Goal: Communication & Community: Participate in discussion

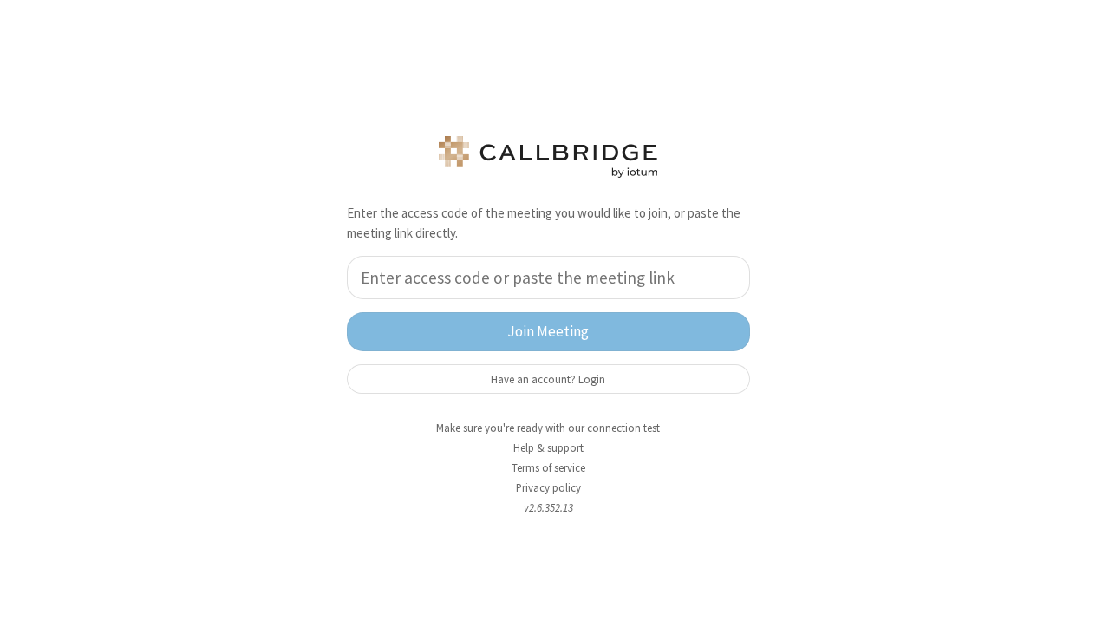
click at [353, 363] on div "Enter the access code of the meeting you would like to join, or paste the meeti…" at bounding box center [548, 258] width 429 height 296
click at [483, 292] on input "tel" at bounding box center [548, 277] width 403 height 43
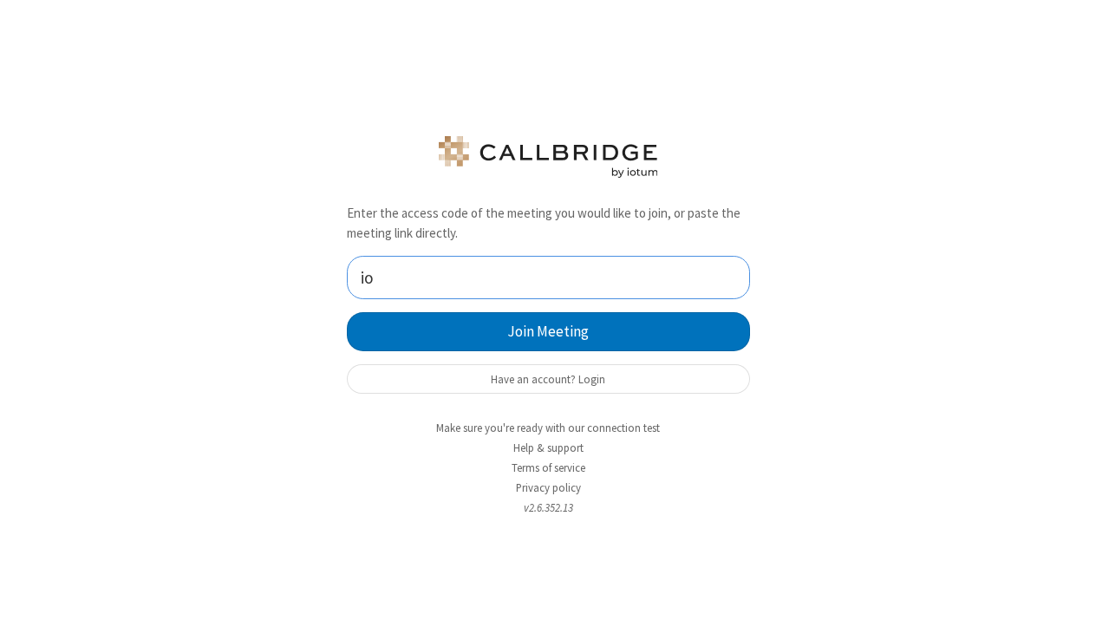
type input "i"
type input "9168685"
click at [548, 332] on button "Join Meeting" at bounding box center [548, 331] width 403 height 39
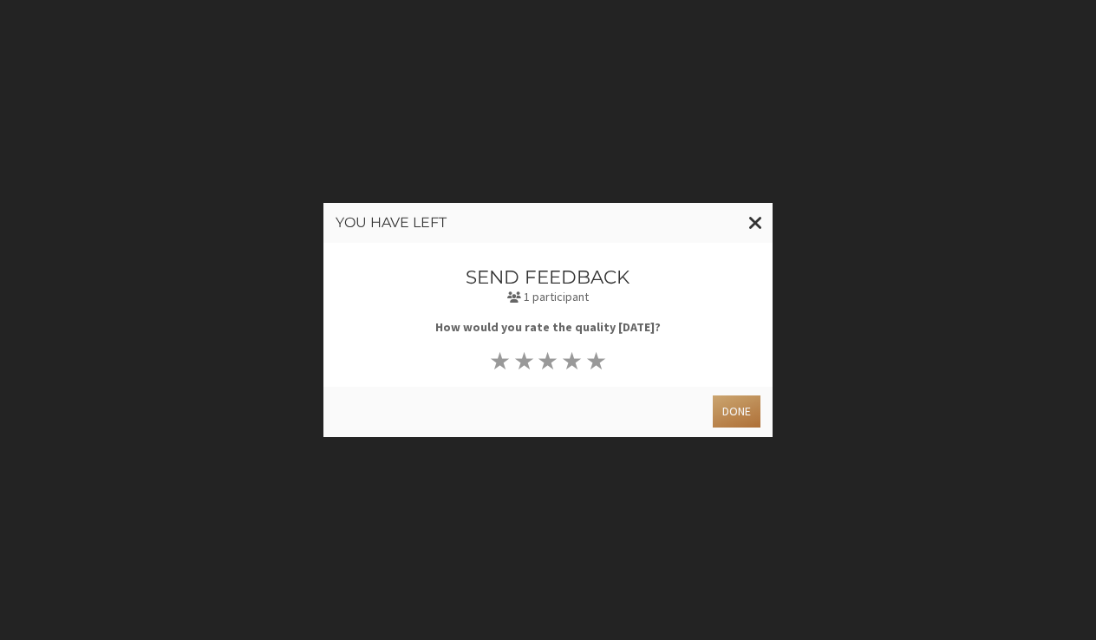
click at [725, 406] on button "Done" at bounding box center [737, 411] width 48 height 32
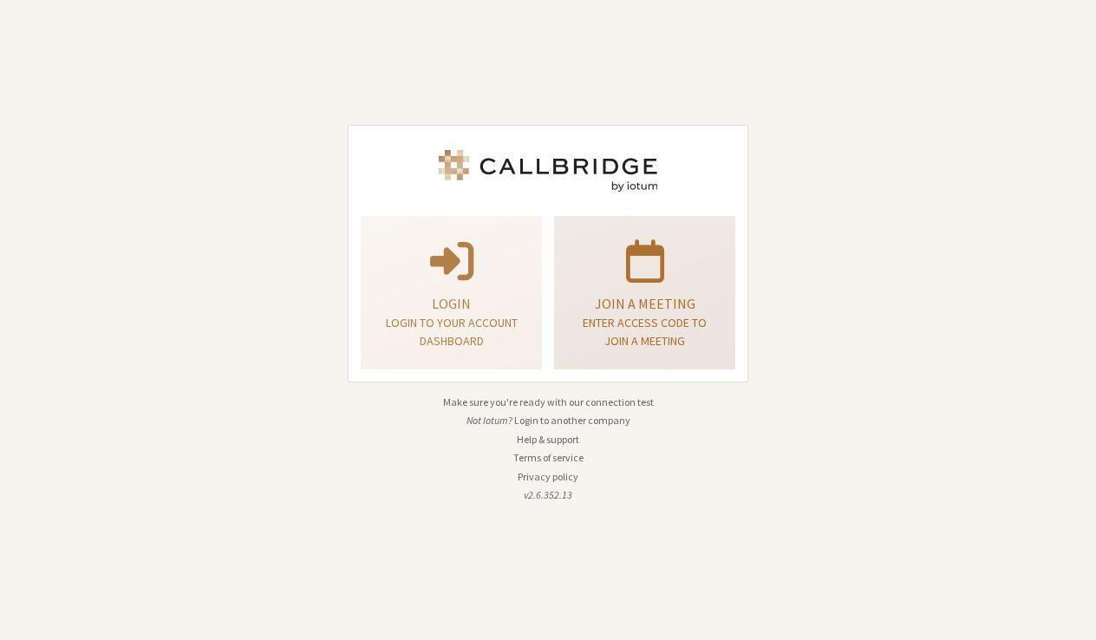
click at [661, 280] on span at bounding box center [645, 259] width 38 height 49
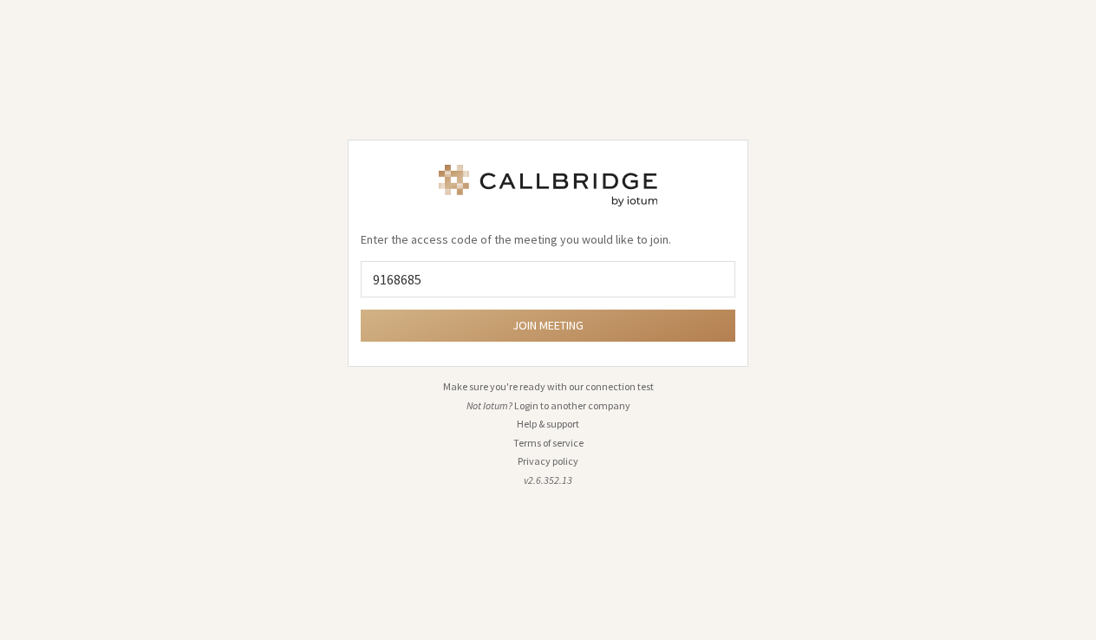
type input "9168685"
click at [548, 325] on button "Join meeting" at bounding box center [548, 325] width 374 height 32
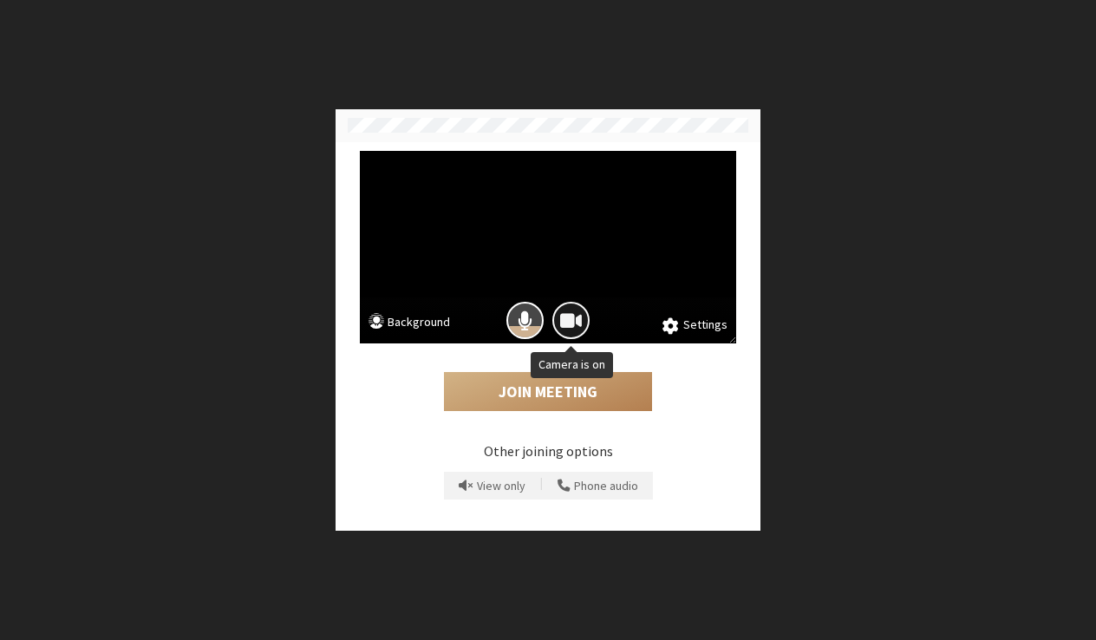
click at [578, 333] on button "Camera is on" at bounding box center [570, 320] width 37 height 37
click at [524, 329] on span "Mic is on" at bounding box center [524, 320] width 15 height 23
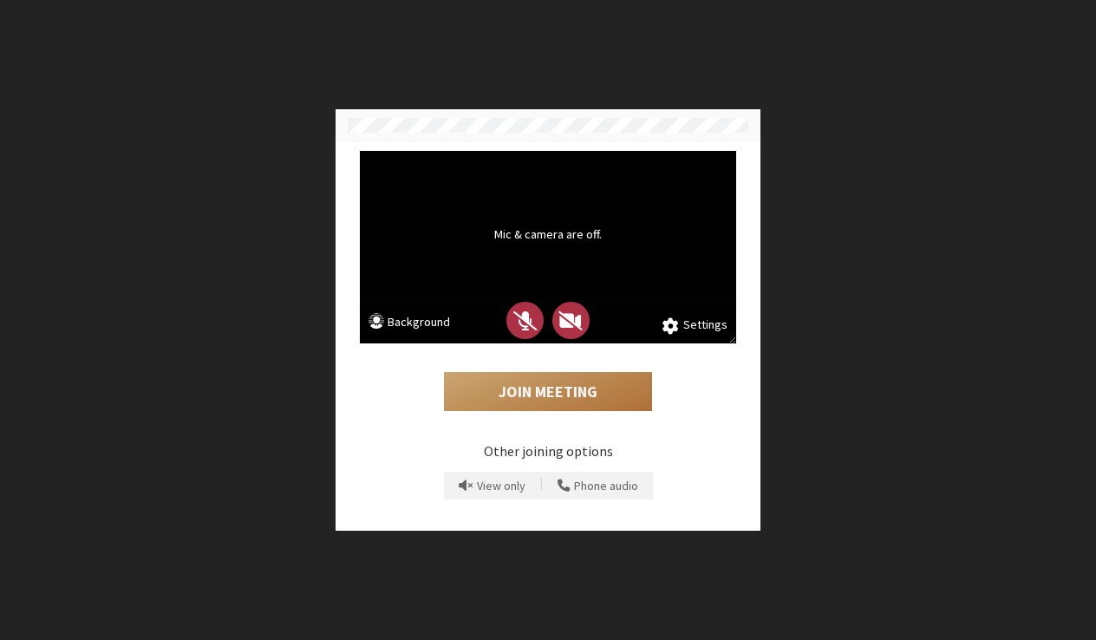
click at [550, 409] on button "Join Meeting" at bounding box center [548, 392] width 208 height 40
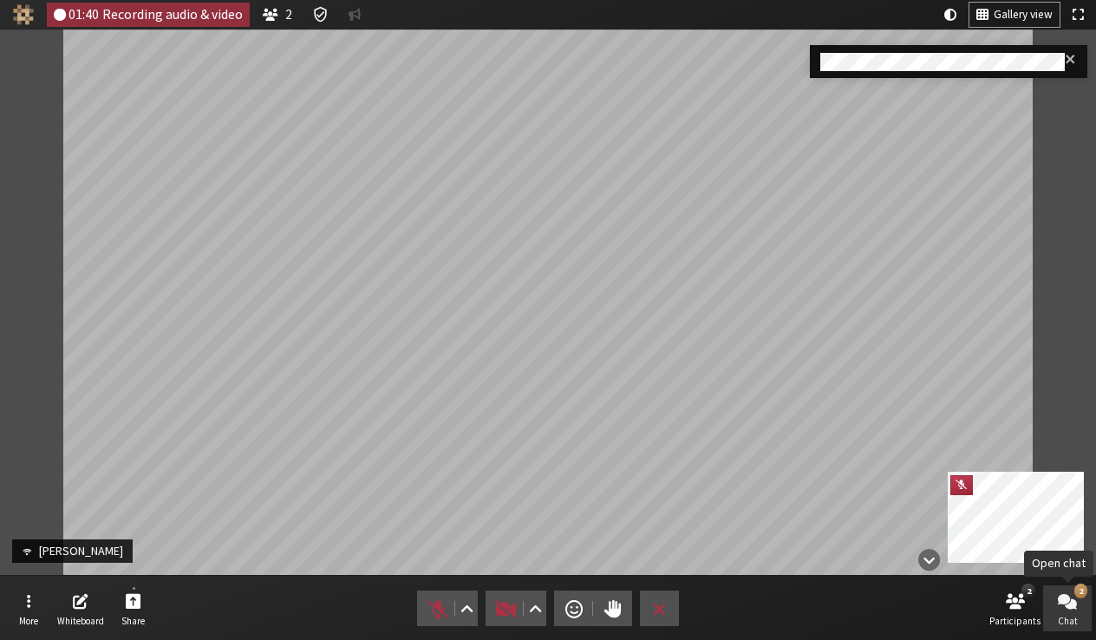
click at [1077, 611] on button "2 Chat" at bounding box center [1067, 608] width 49 height 47
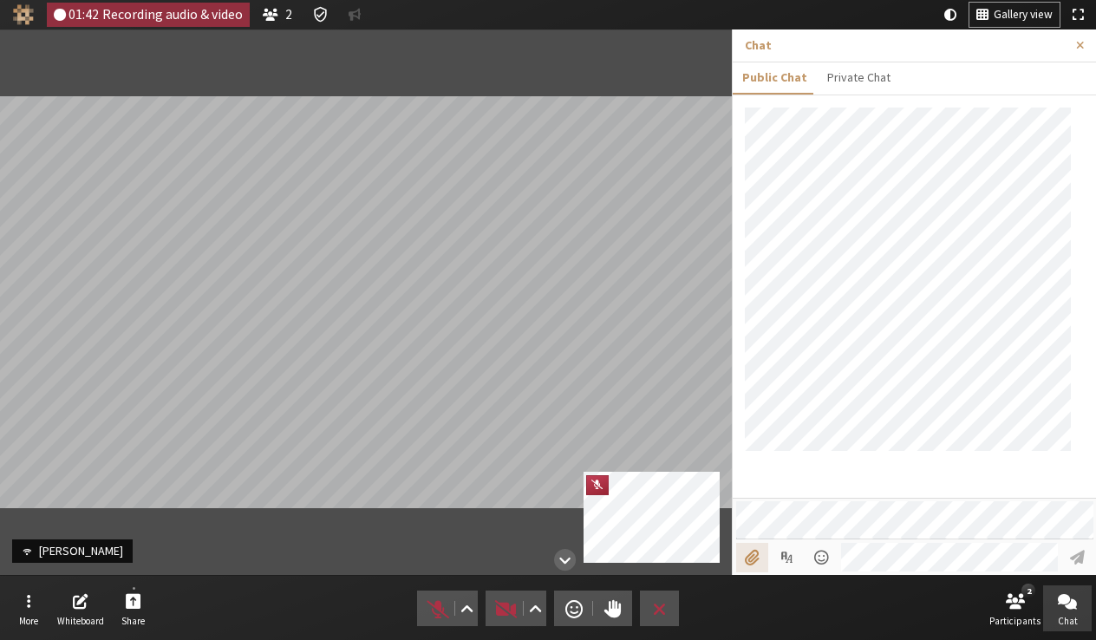
click at [750, 549] on input "File picker" at bounding box center [752, 557] width 32 height 29
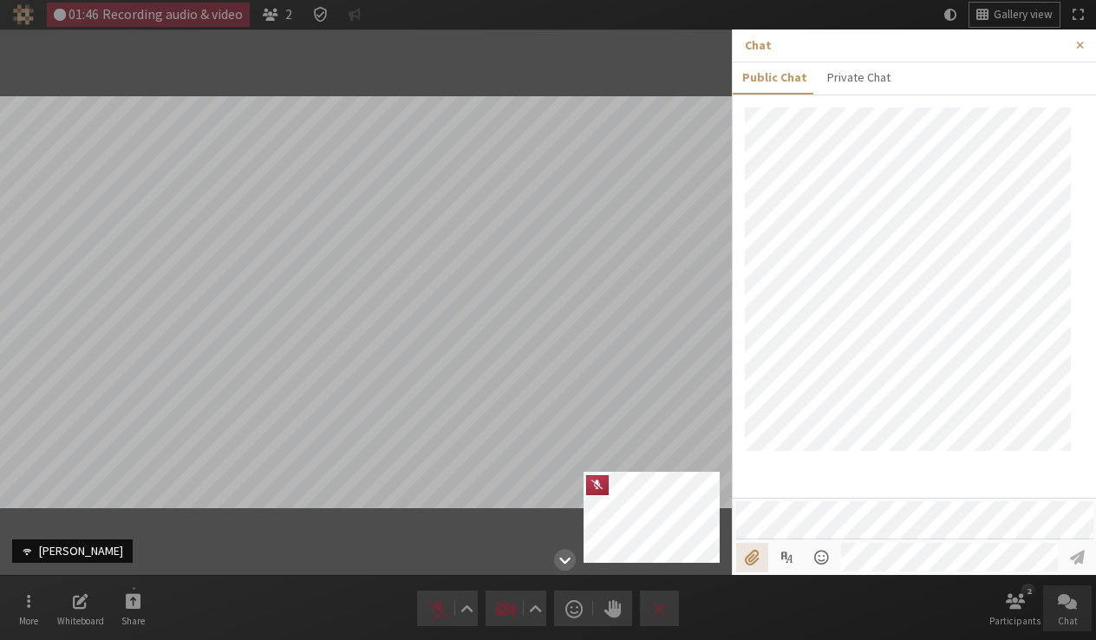
type input "C:\fakepath\3rd party auth.png"
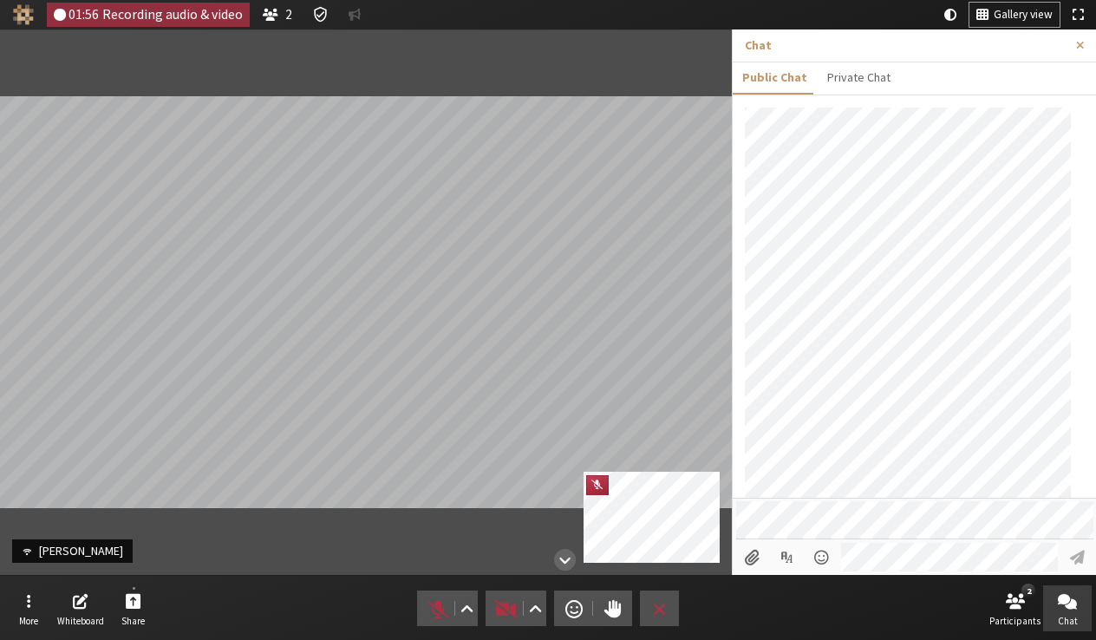
scroll to position [225, 0]
click at [1073, 42] on button "Close sidebar" at bounding box center [1080, 45] width 32 height 32
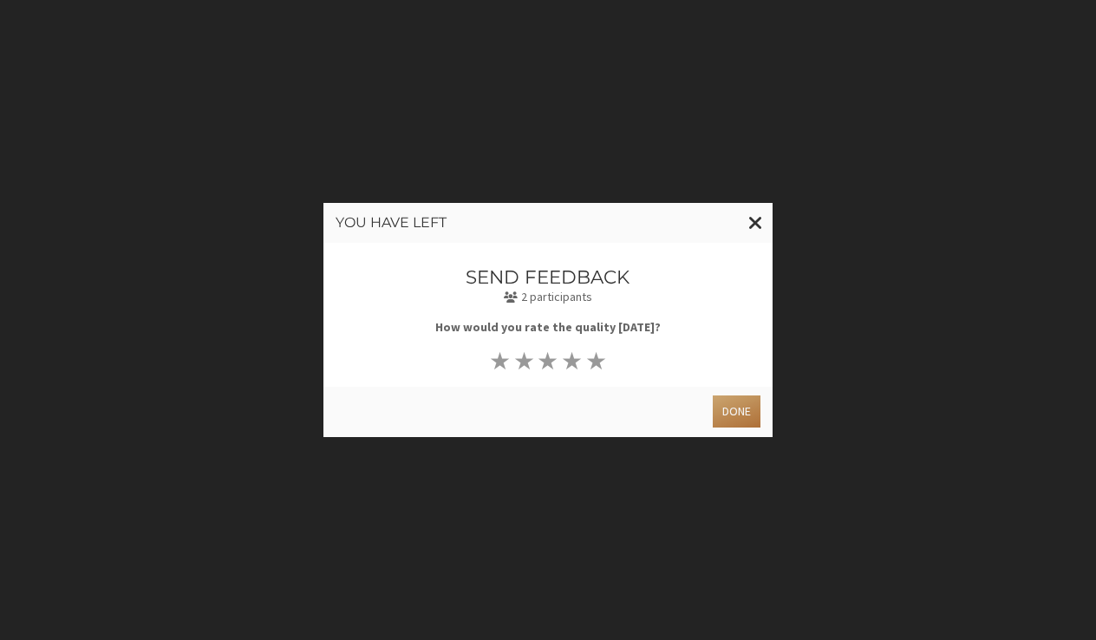
click at [742, 416] on button "Done" at bounding box center [737, 411] width 48 height 32
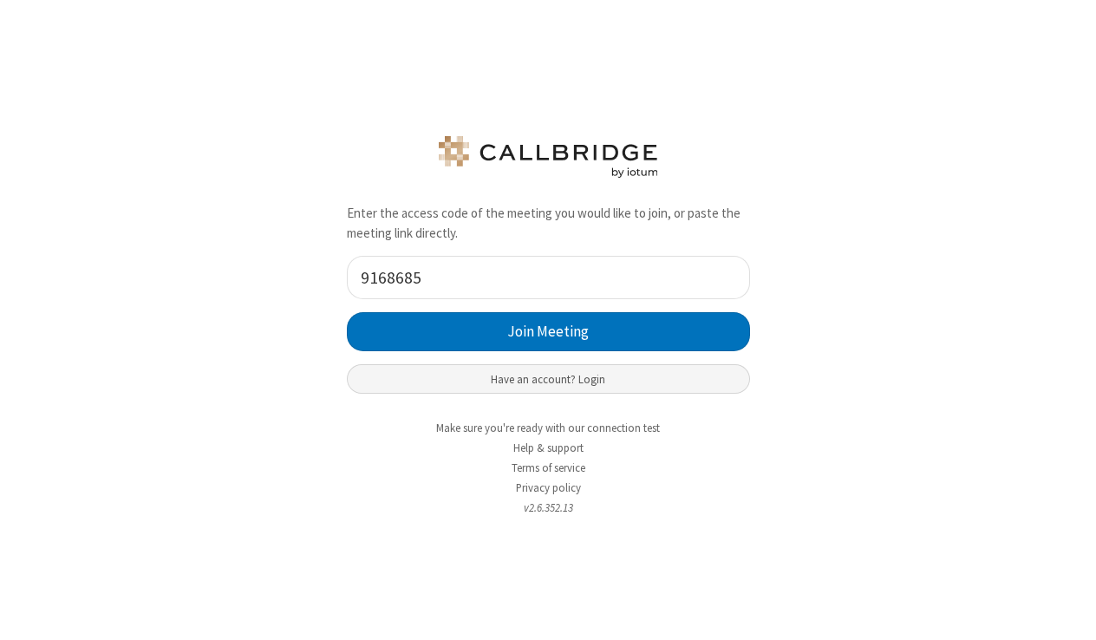
type input "9168685"
click at [548, 332] on button "Join Meeting" at bounding box center [548, 331] width 403 height 39
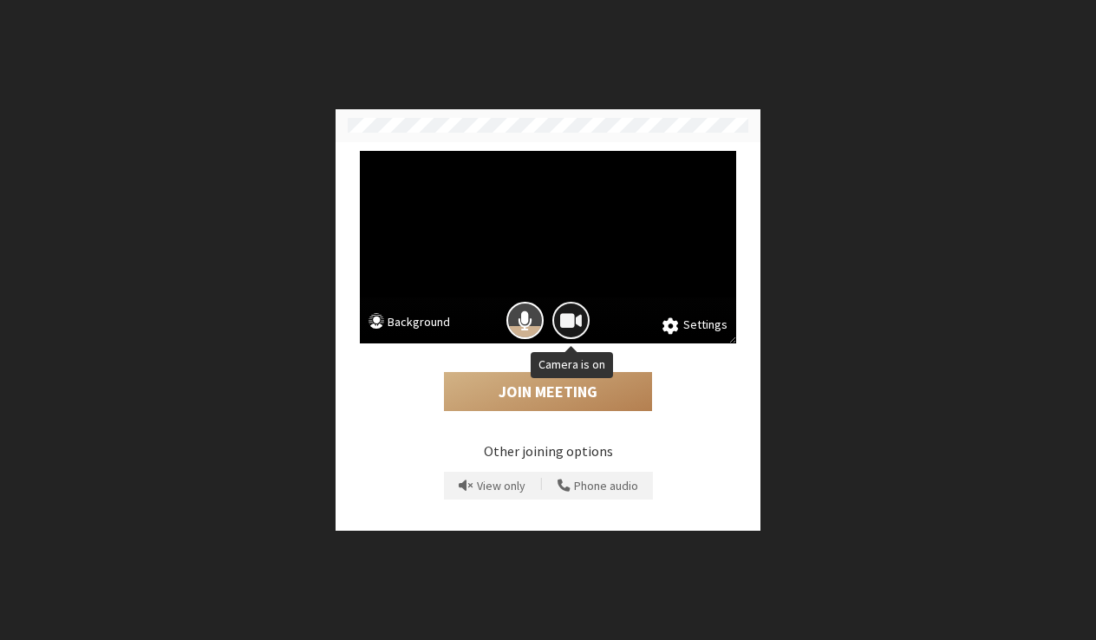
click at [559, 326] on button "Camera is on" at bounding box center [570, 320] width 37 height 37
click at [517, 317] on span "Mic is on" at bounding box center [524, 320] width 15 height 23
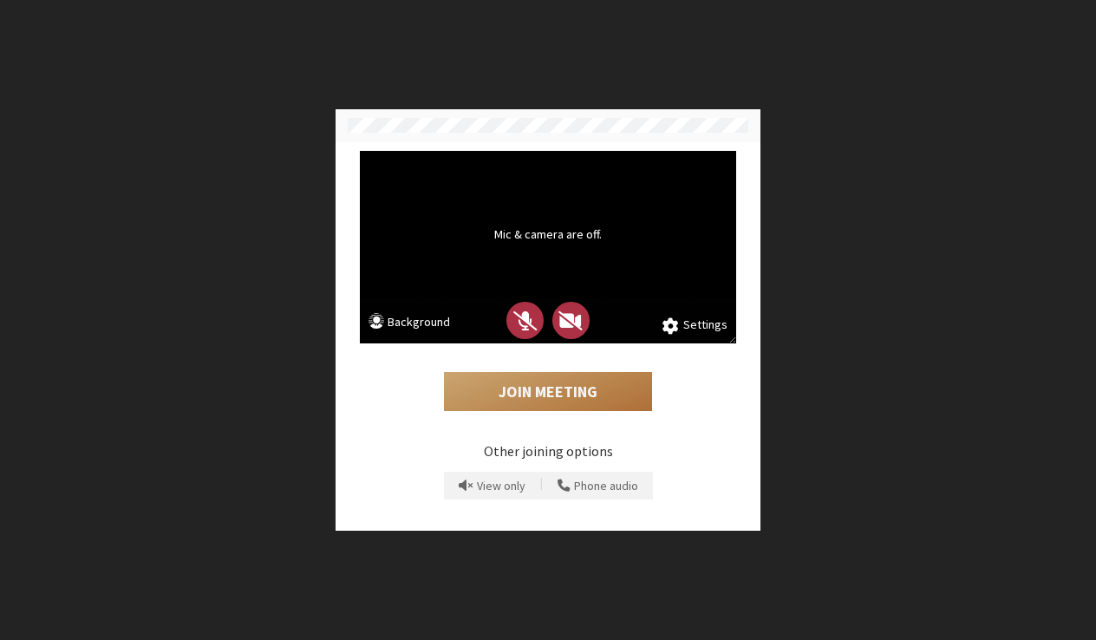
click at [543, 389] on button "Join Meeting" at bounding box center [548, 392] width 208 height 40
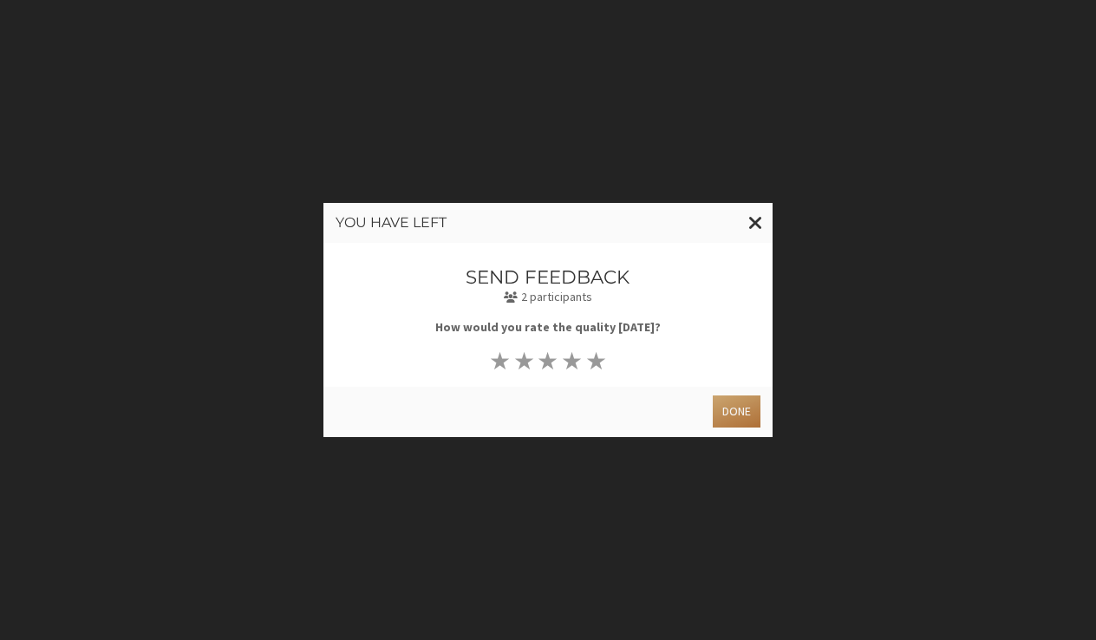
click at [726, 400] on button "Done" at bounding box center [737, 411] width 48 height 32
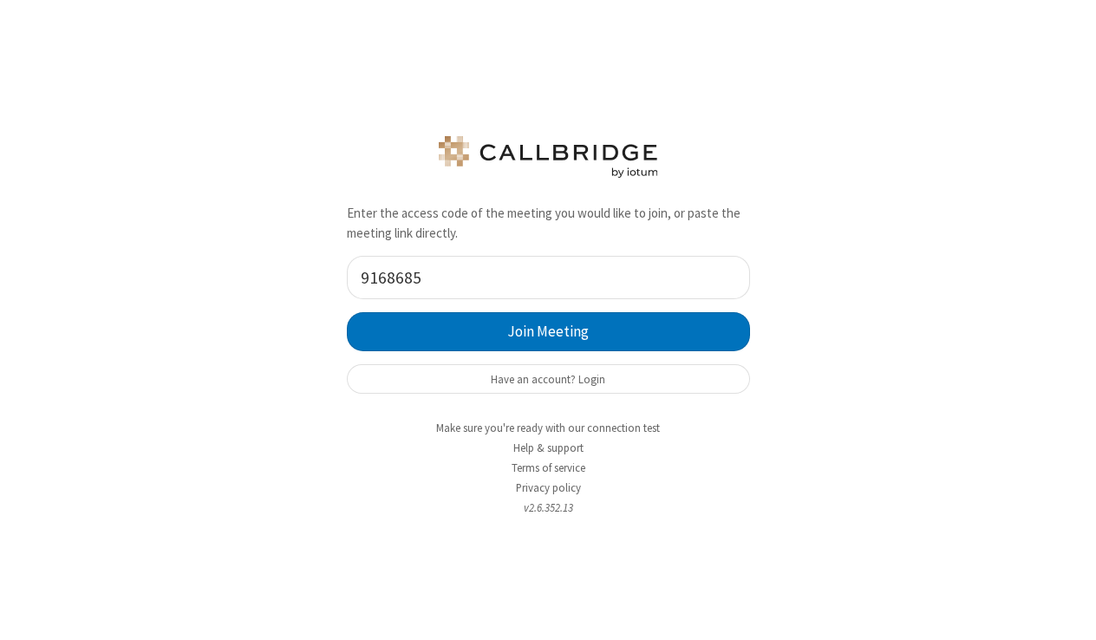
type input "9168685"
click at [548, 332] on button "Join Meeting" at bounding box center [548, 331] width 403 height 39
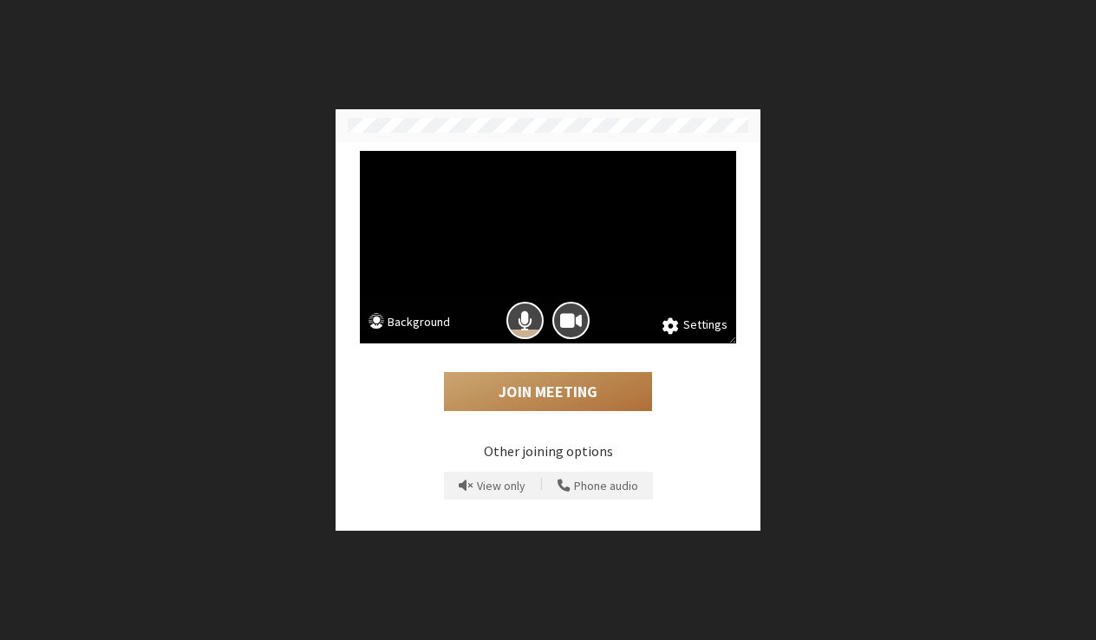
click at [573, 398] on button "Join Meeting" at bounding box center [548, 392] width 208 height 40
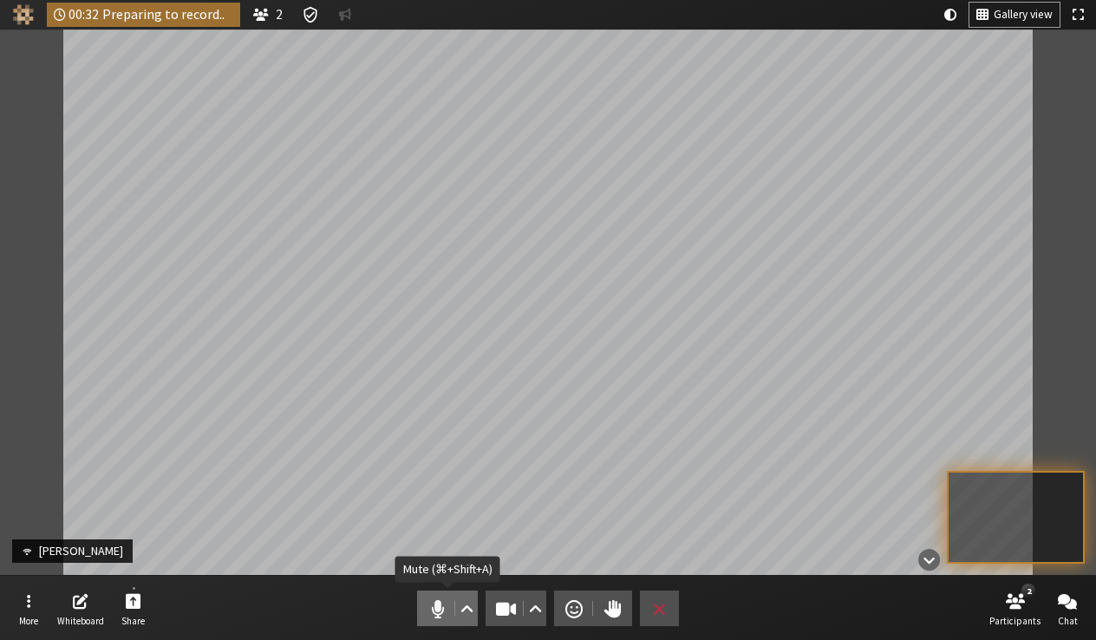
click at [436, 593] on button "Audio" at bounding box center [447, 608] width 61 height 36
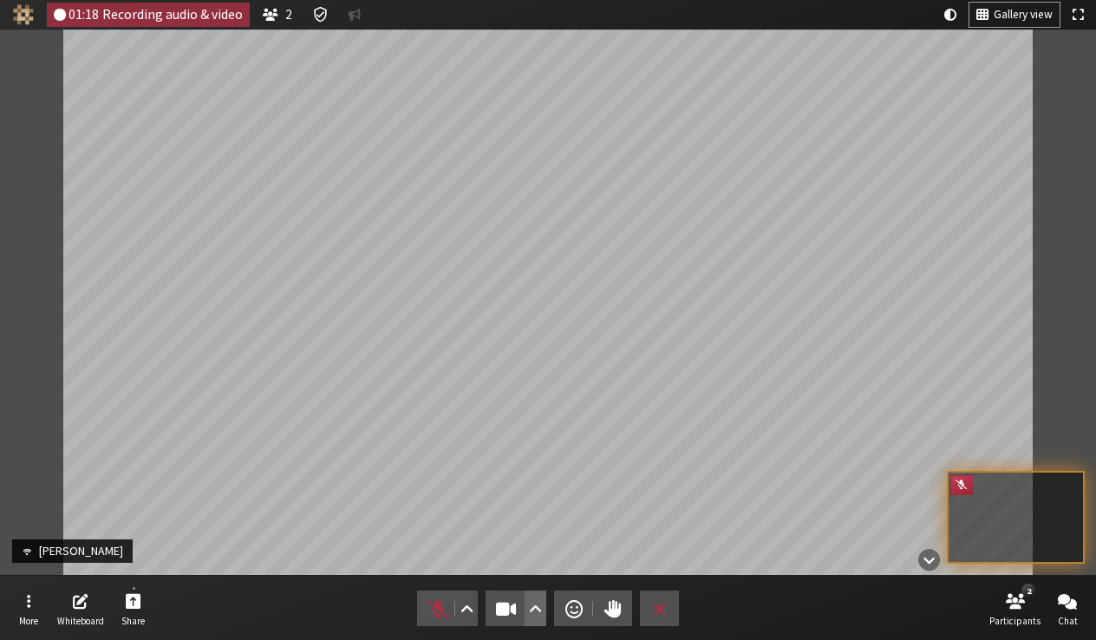
click at [531, 608] on span "Video setting" at bounding box center [535, 608] width 13 height 24
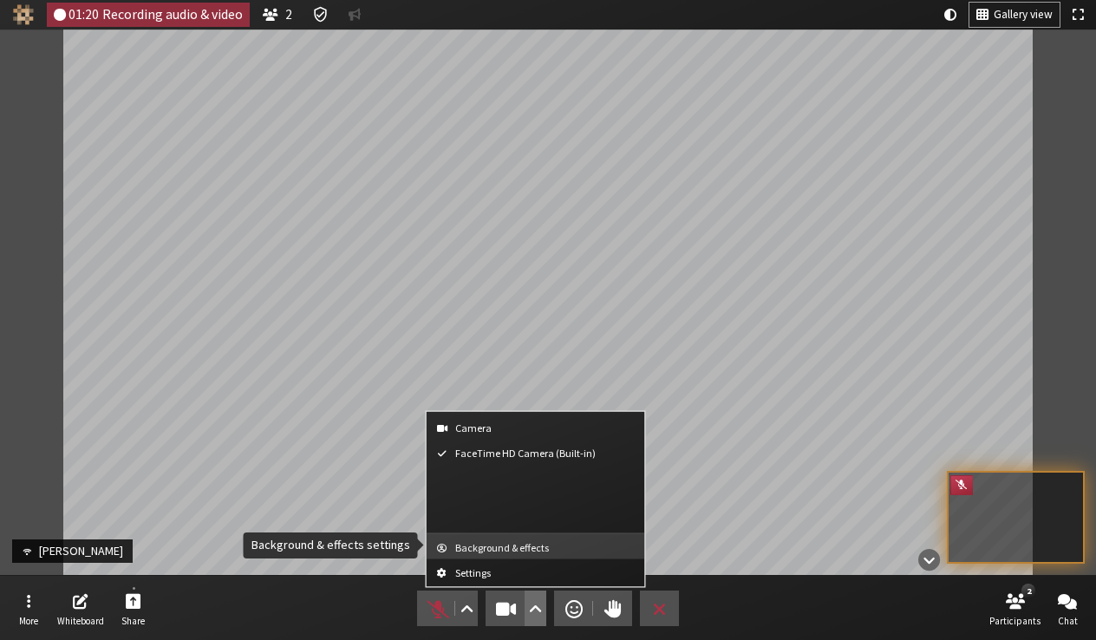
click at [534, 547] on span "Background & effects" at bounding box center [546, 546] width 182 height 11
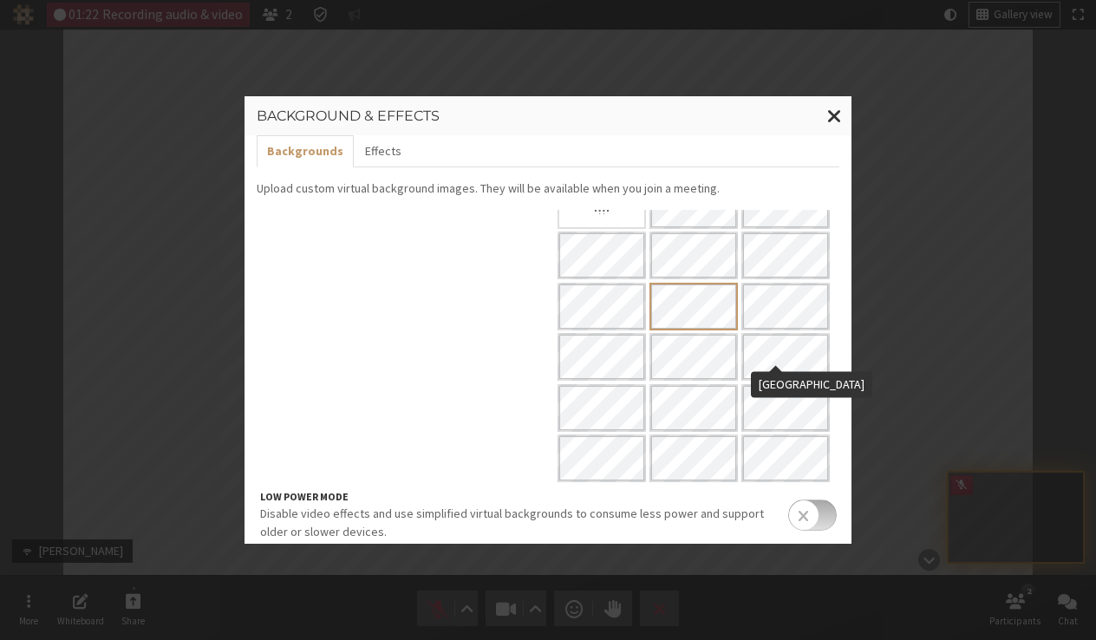
scroll to position [106, 0]
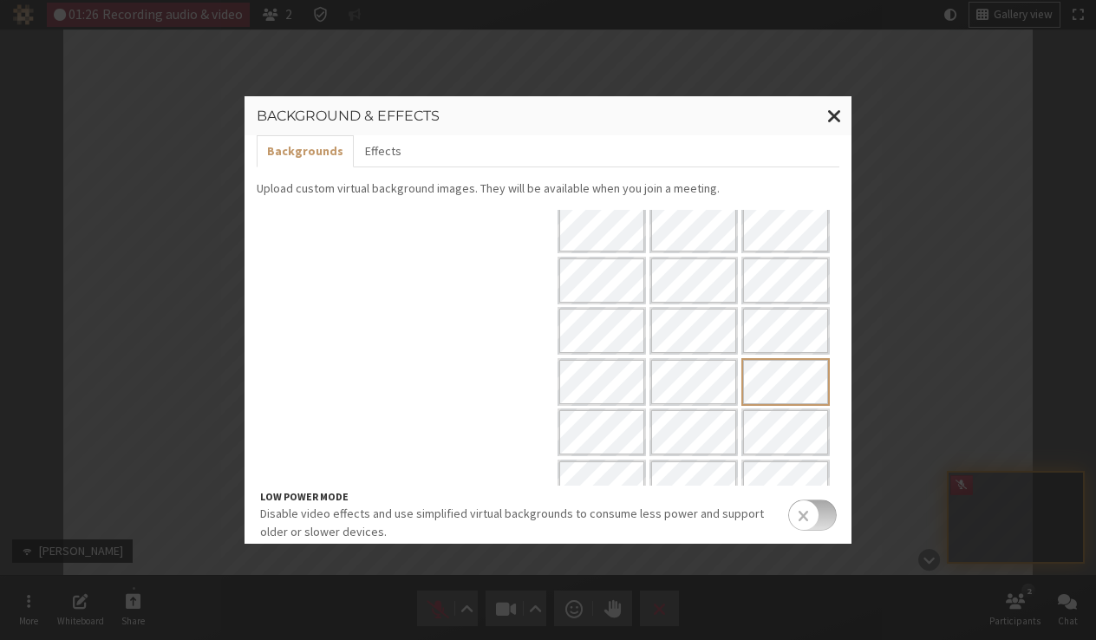
click at [970, 312] on div "Background & effects Backgrounds Effects Upload custom virtual background image…" at bounding box center [548, 320] width 1096 height 640
click at [839, 119] on span "Close modal" at bounding box center [834, 116] width 15 height 22
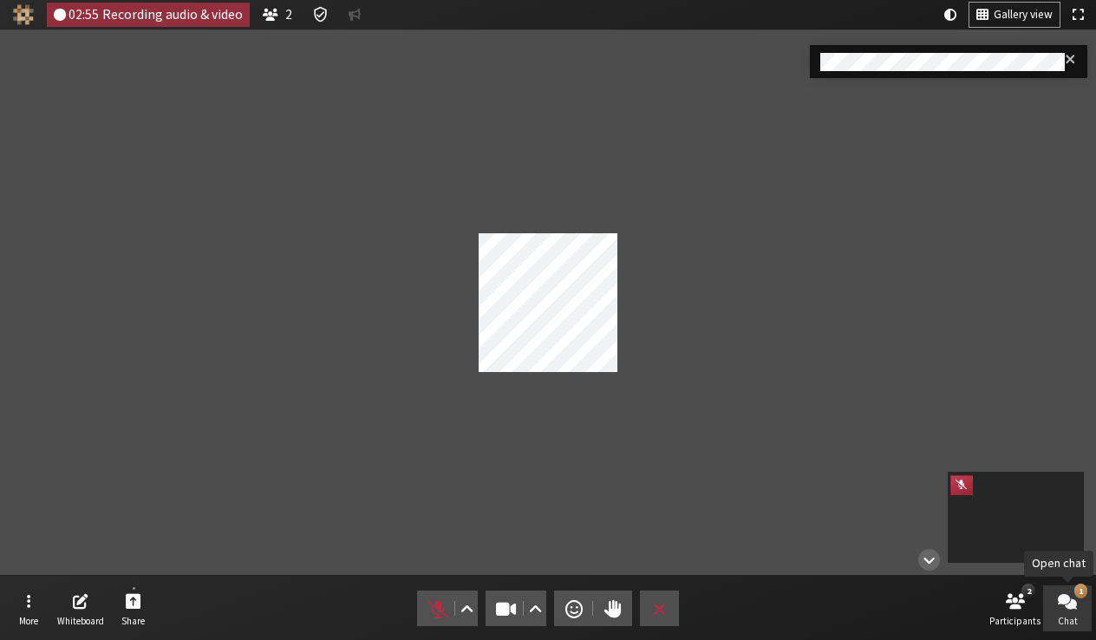
click at [1066, 612] on button "1 Chat" at bounding box center [1067, 608] width 49 height 47
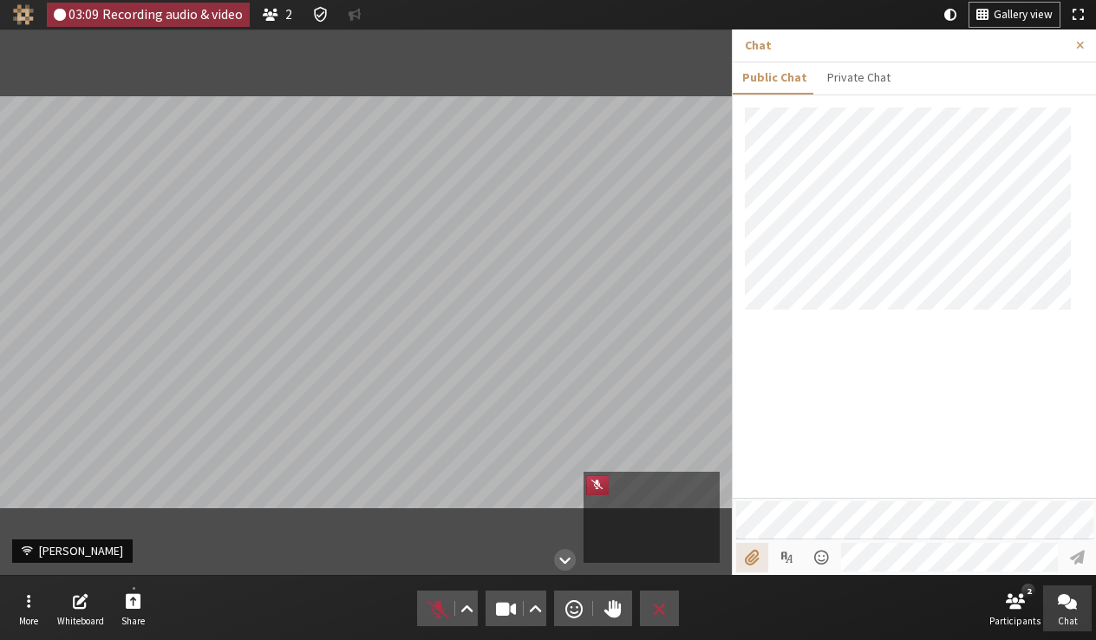
click at [751, 563] on input "File picker" at bounding box center [752, 557] width 32 height 29
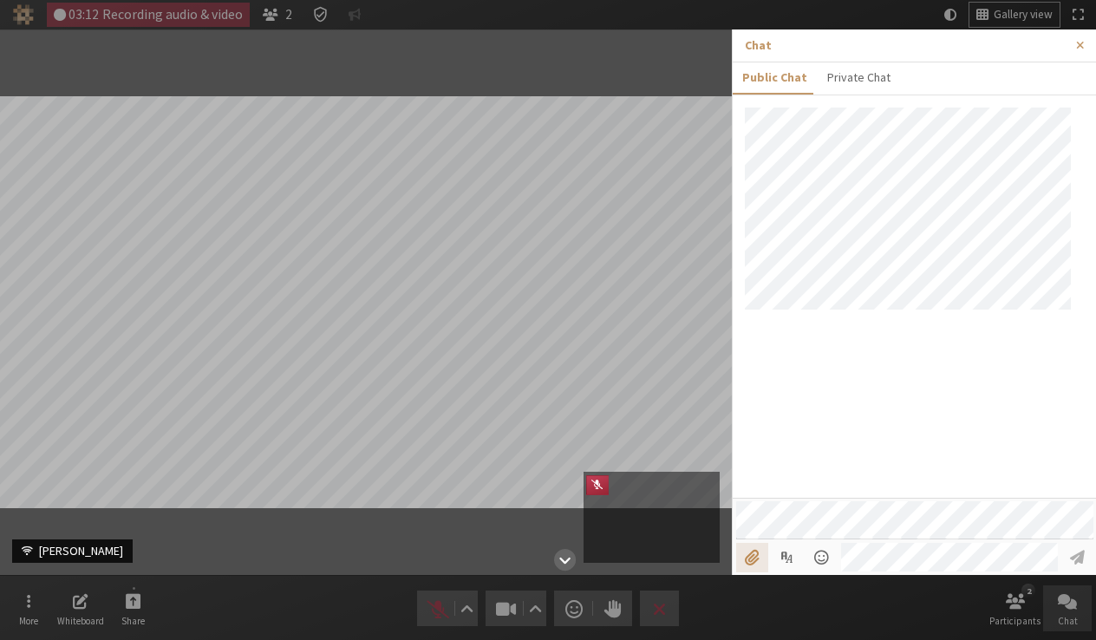
type input "C:\fakepath\address book.png"
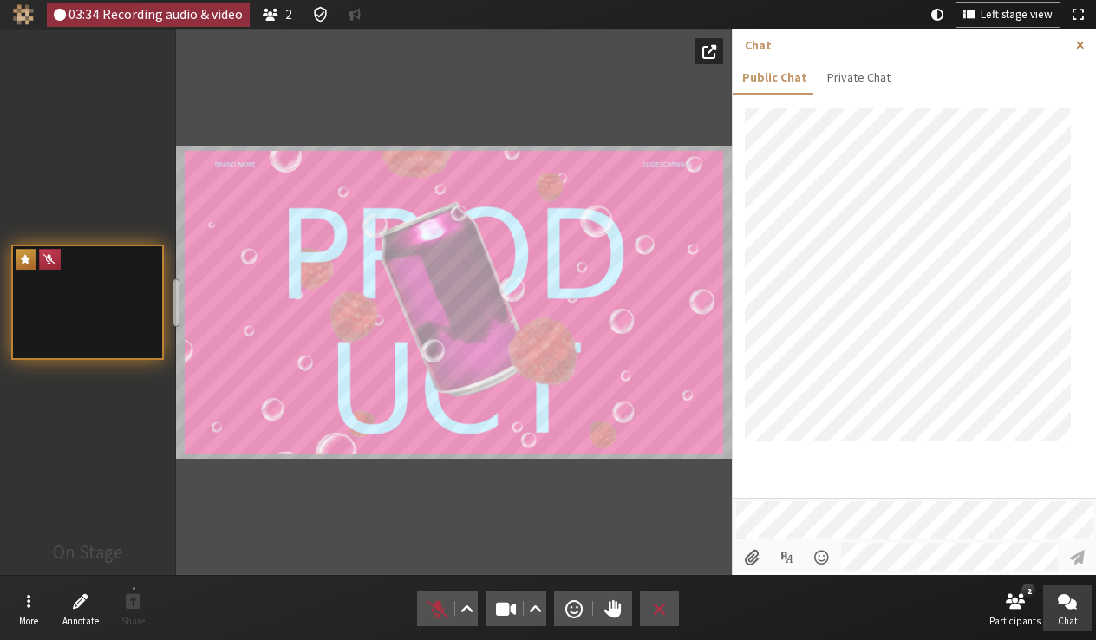
click at [1078, 47] on span "Close sidebar" at bounding box center [1080, 45] width 8 height 13
